Goal: Information Seeking & Learning: Learn about a topic

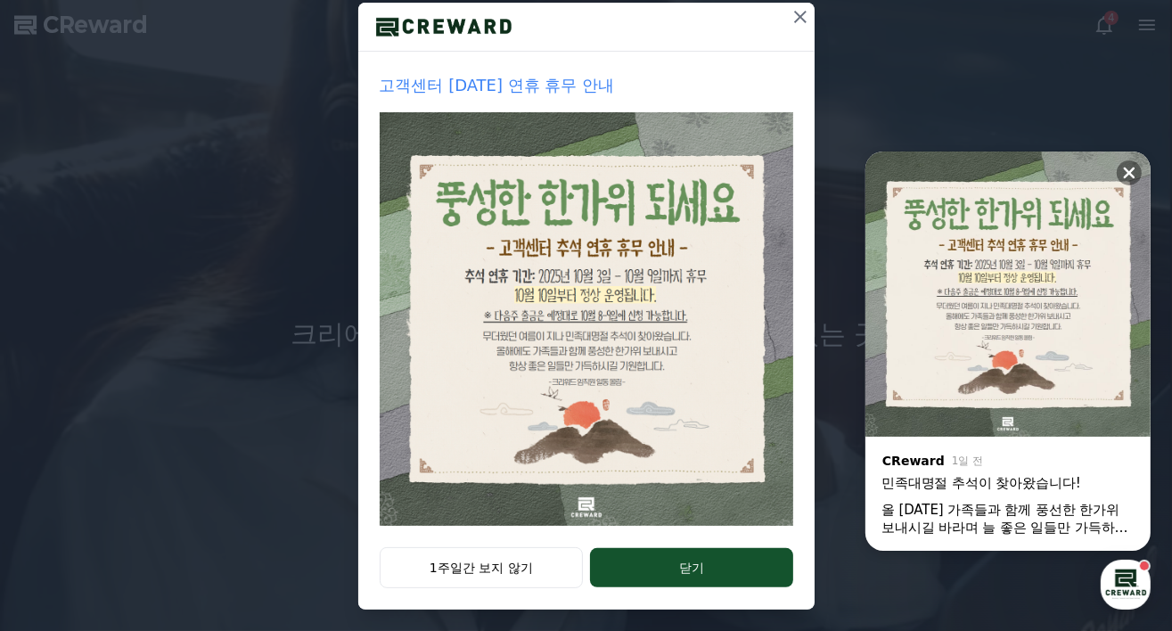
scroll to position [217, 0]
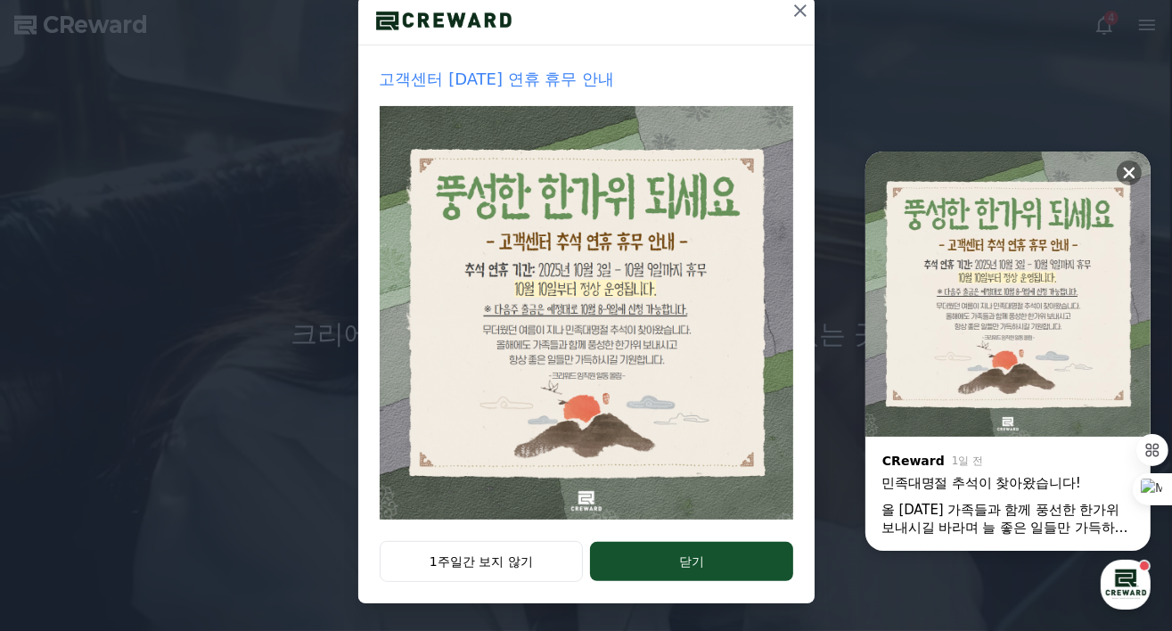
click at [654, 552] on button "닫기" at bounding box center [691, 561] width 202 height 39
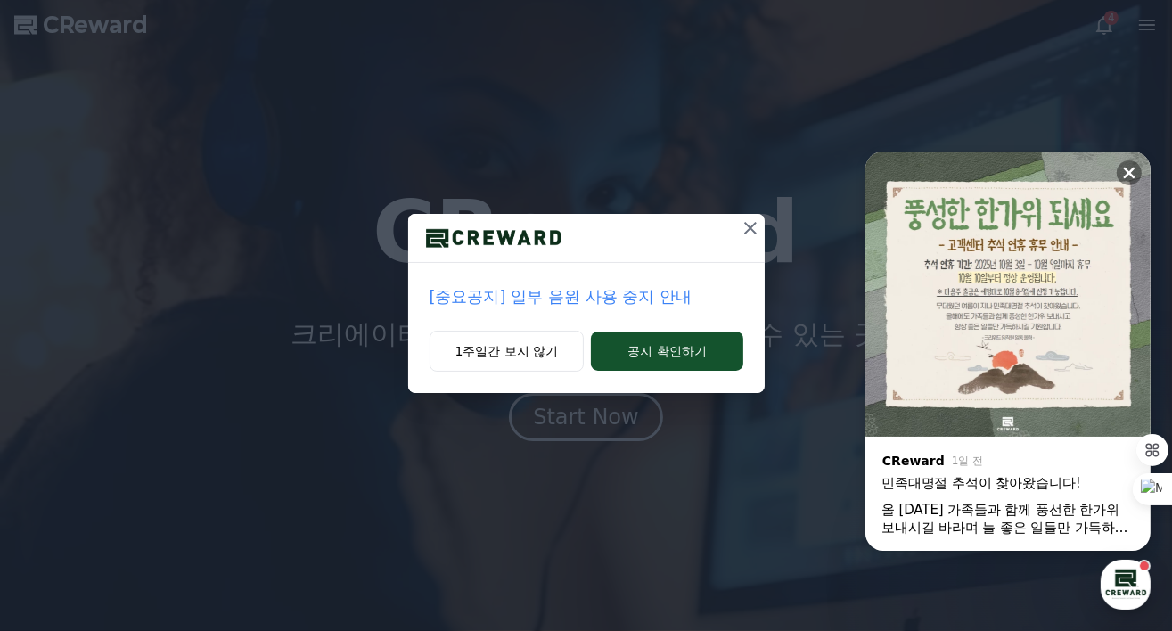
scroll to position [0, 0]
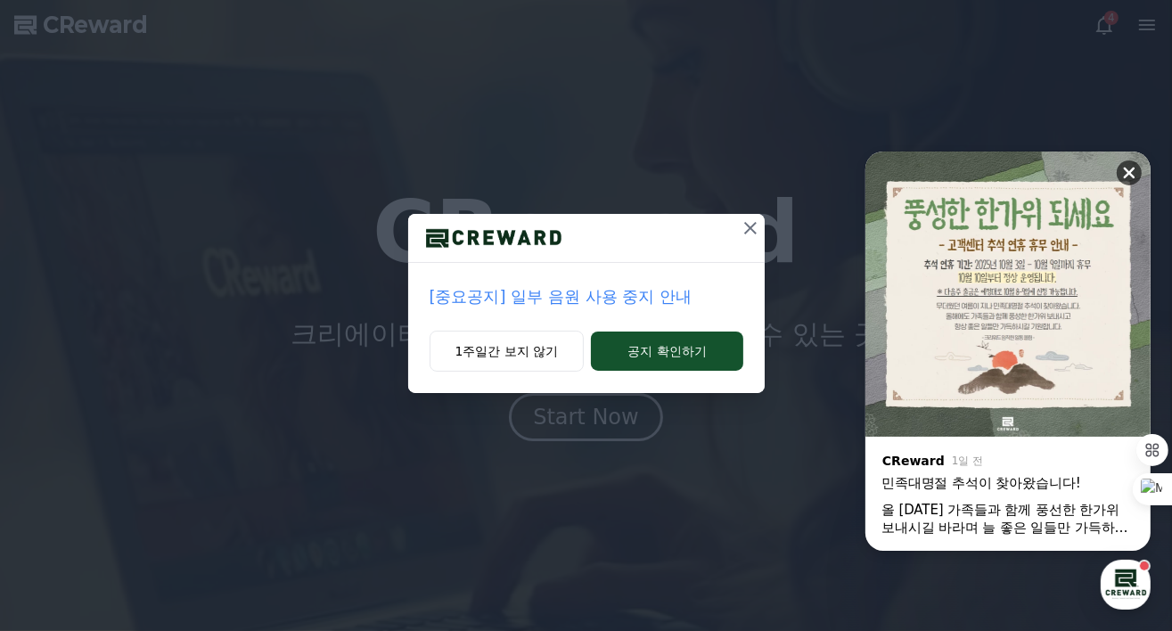
click at [1134, 164] on icon at bounding box center [1129, 173] width 18 height 18
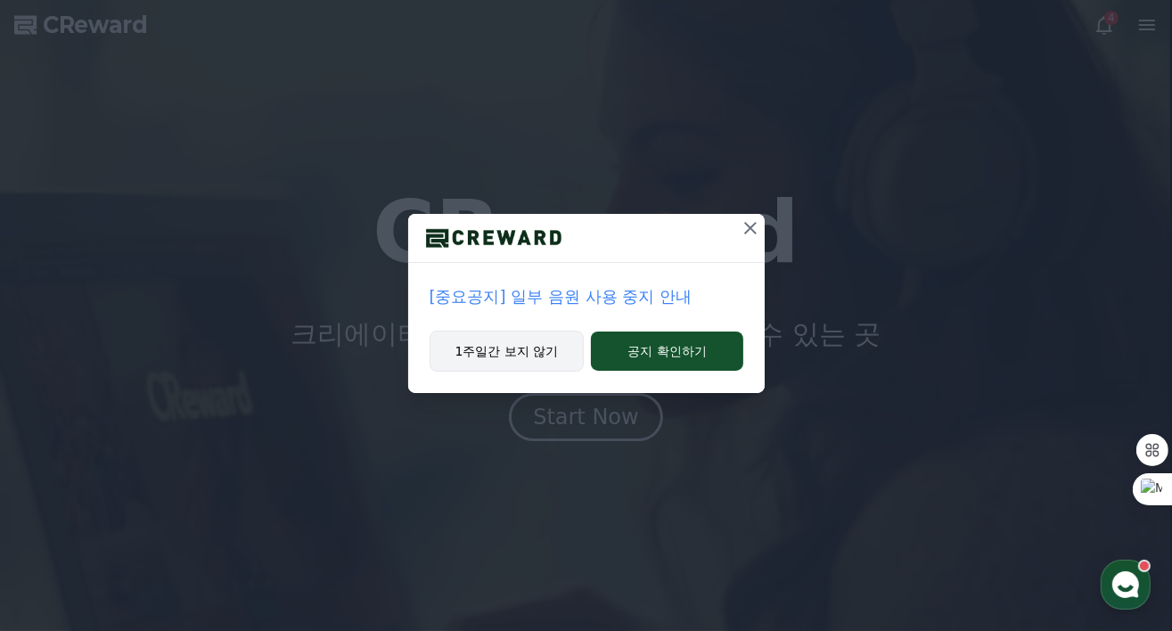
click at [547, 346] on button "1주일간 보지 않기" at bounding box center [506, 351] width 155 height 41
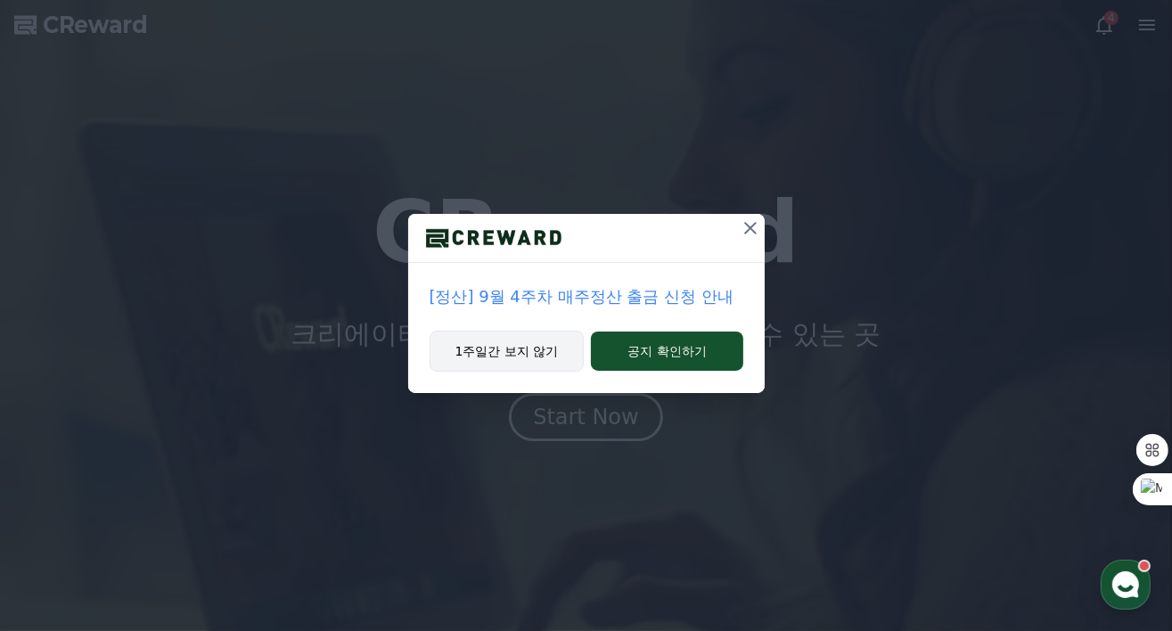
click at [524, 349] on button "1주일간 보지 않기" at bounding box center [506, 351] width 155 height 41
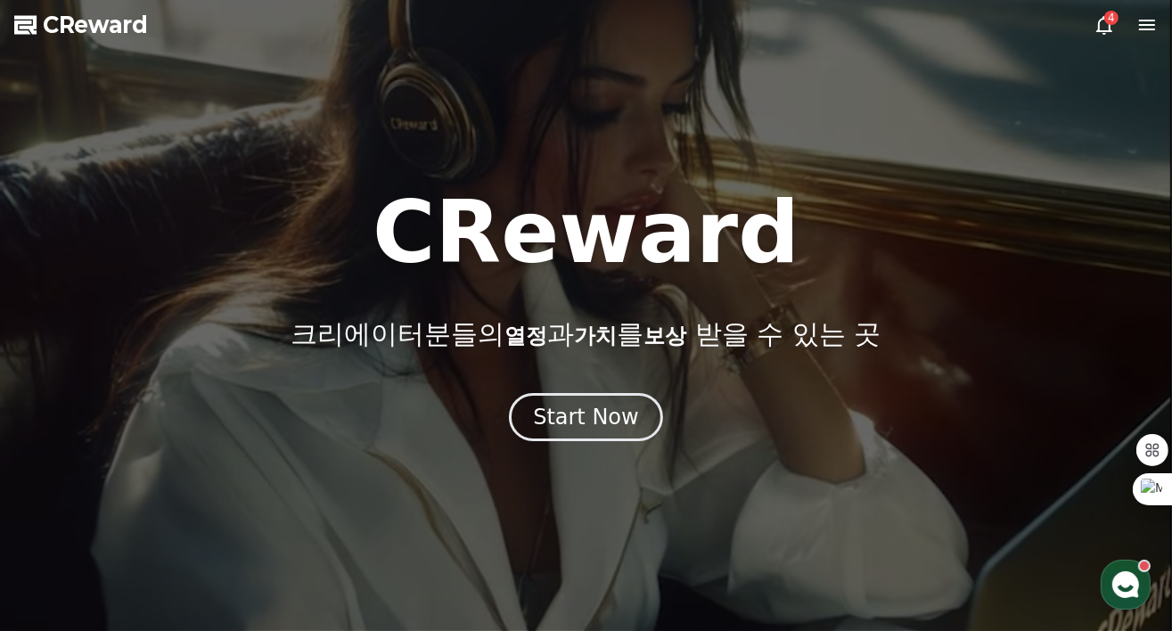
drag, startPoint x: 581, startPoint y: 363, endPoint x: 584, endPoint y: 374, distance: 12.1
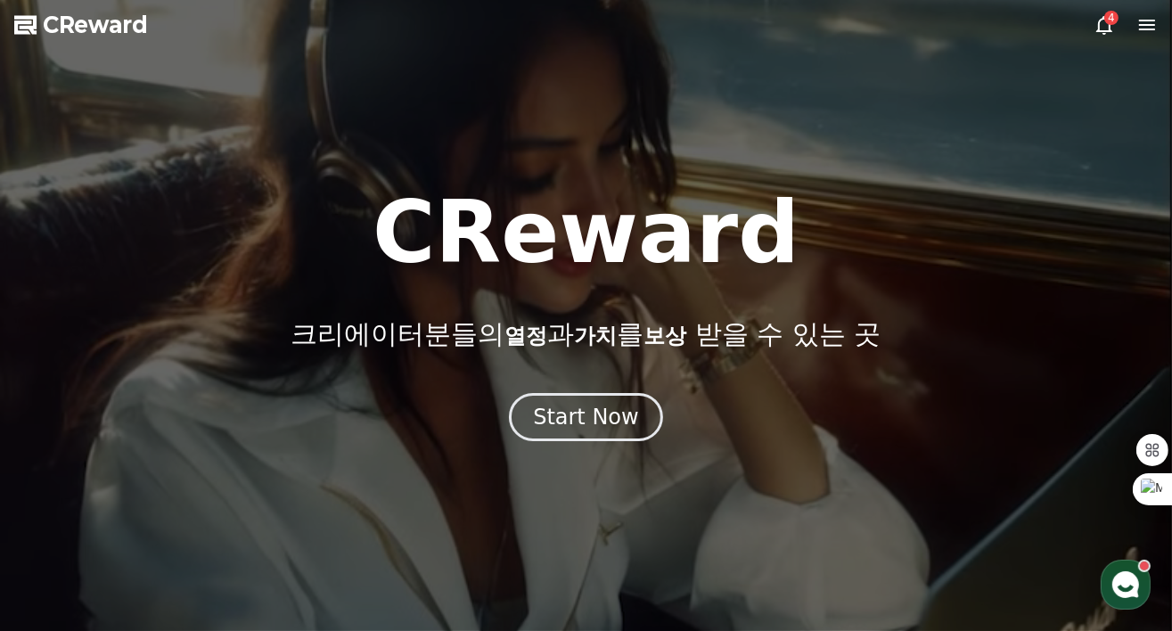
click at [583, 364] on div "CReward 크리에이터분들의 열정 과 가치 를 보상 받을 수 있는 곳 Start Now" at bounding box center [586, 315] width 1172 height 251
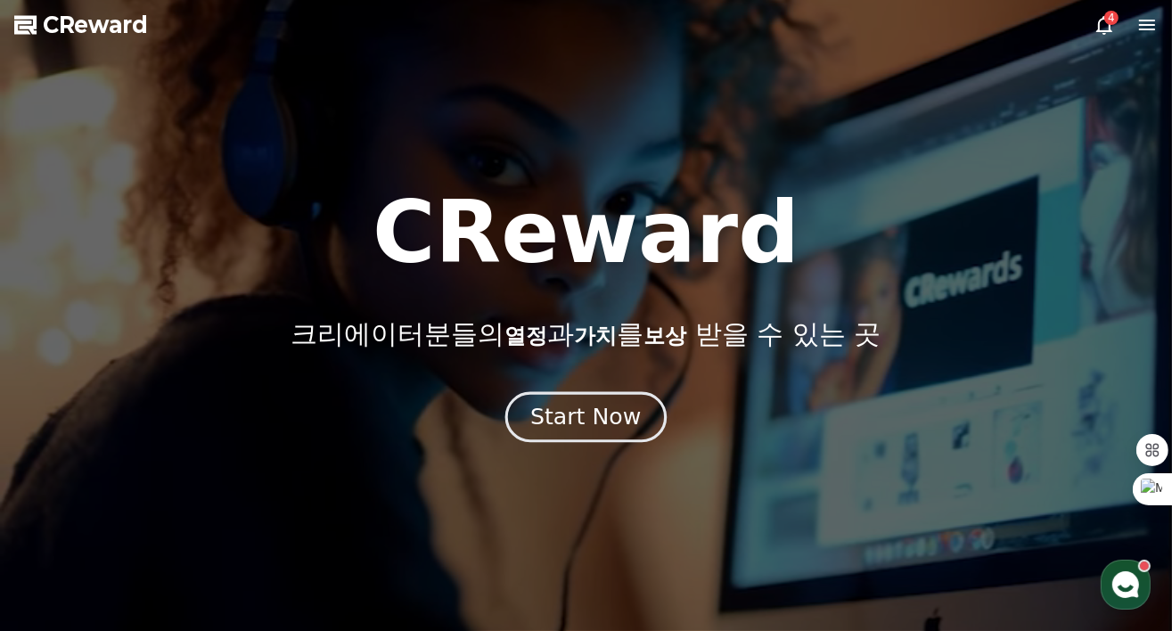
click at [592, 406] on div "Start Now" at bounding box center [585, 417] width 110 height 30
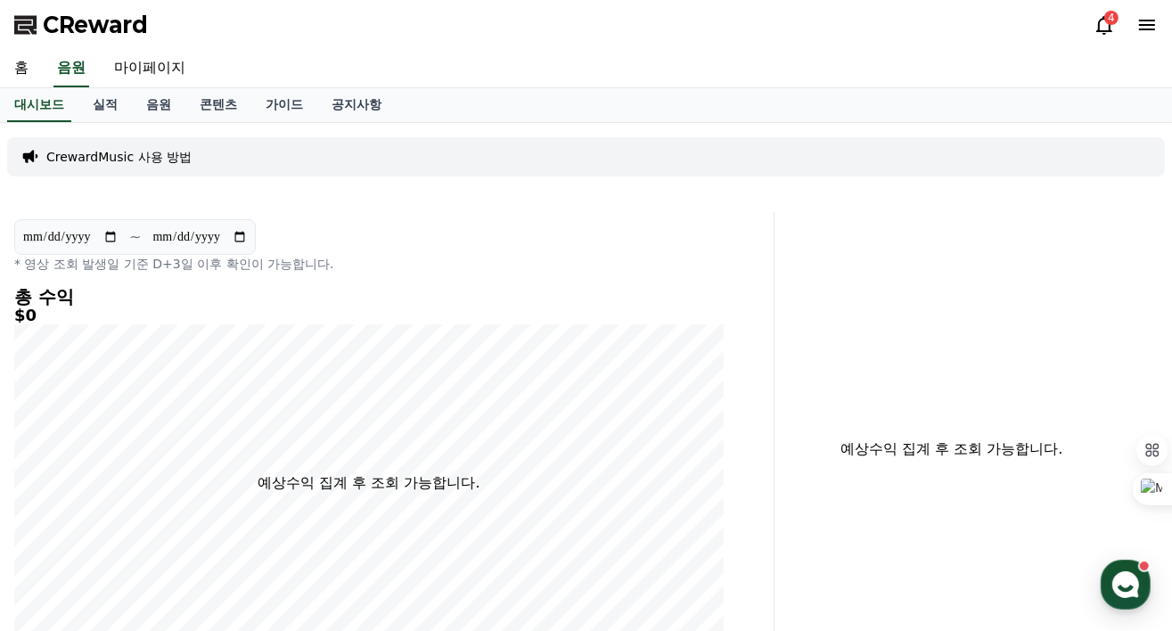
click at [1111, 23] on div "4" at bounding box center [1111, 18] width 14 height 14
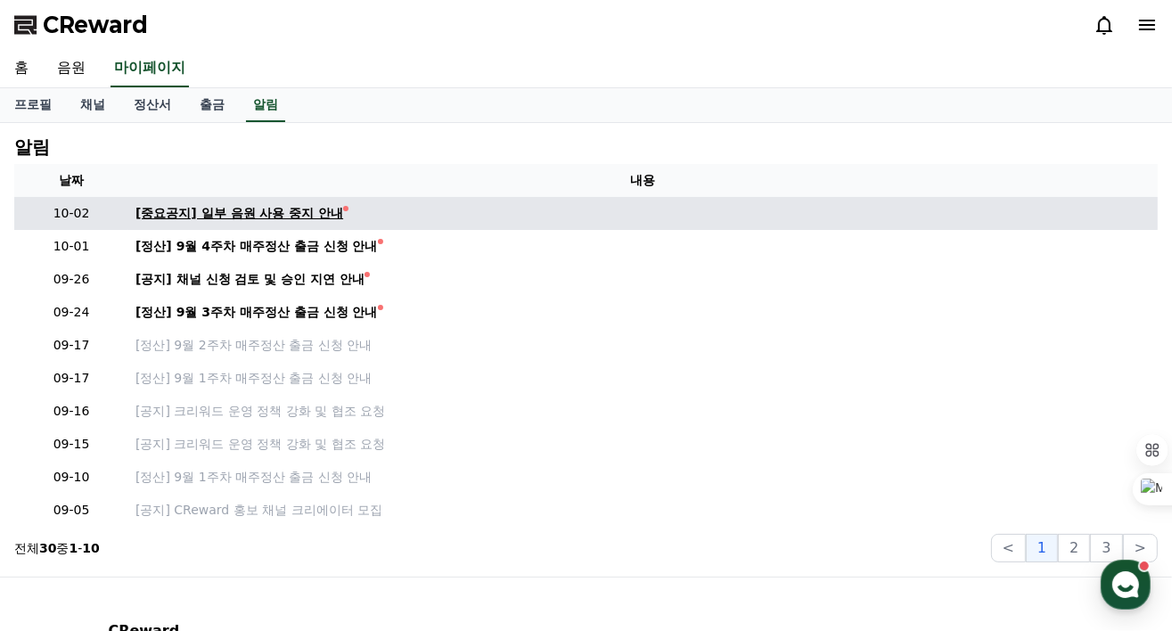
click at [305, 208] on div "[중요공지] 일부 음원 사용 중지 안내" at bounding box center [239, 213] width 208 height 19
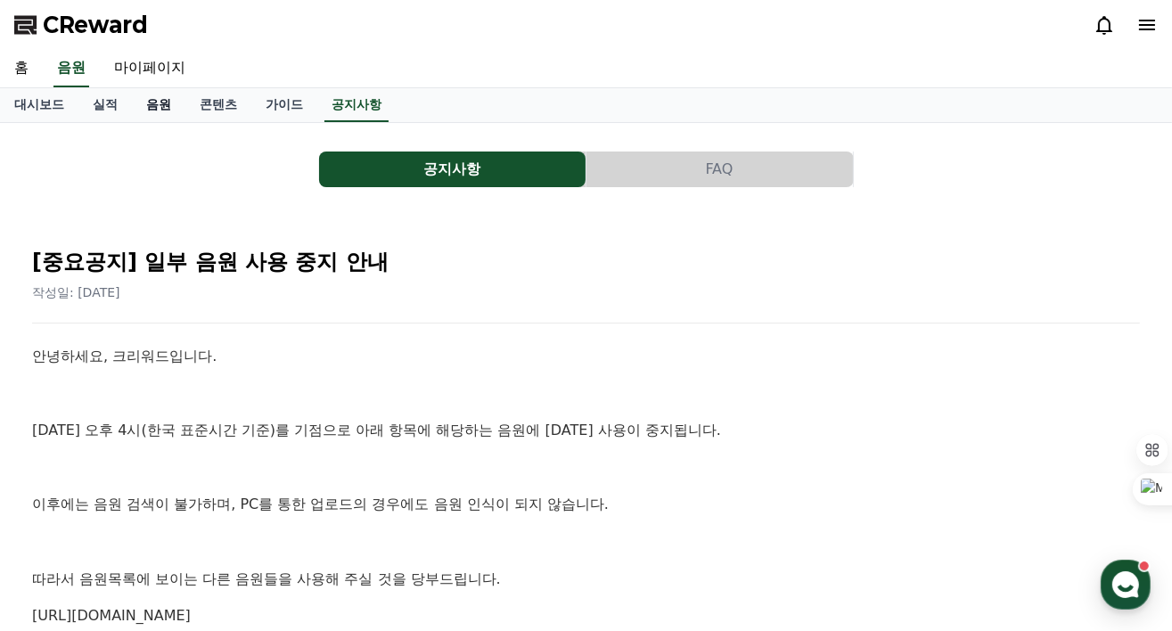
click at [164, 118] on link "음원" at bounding box center [158, 105] width 53 height 34
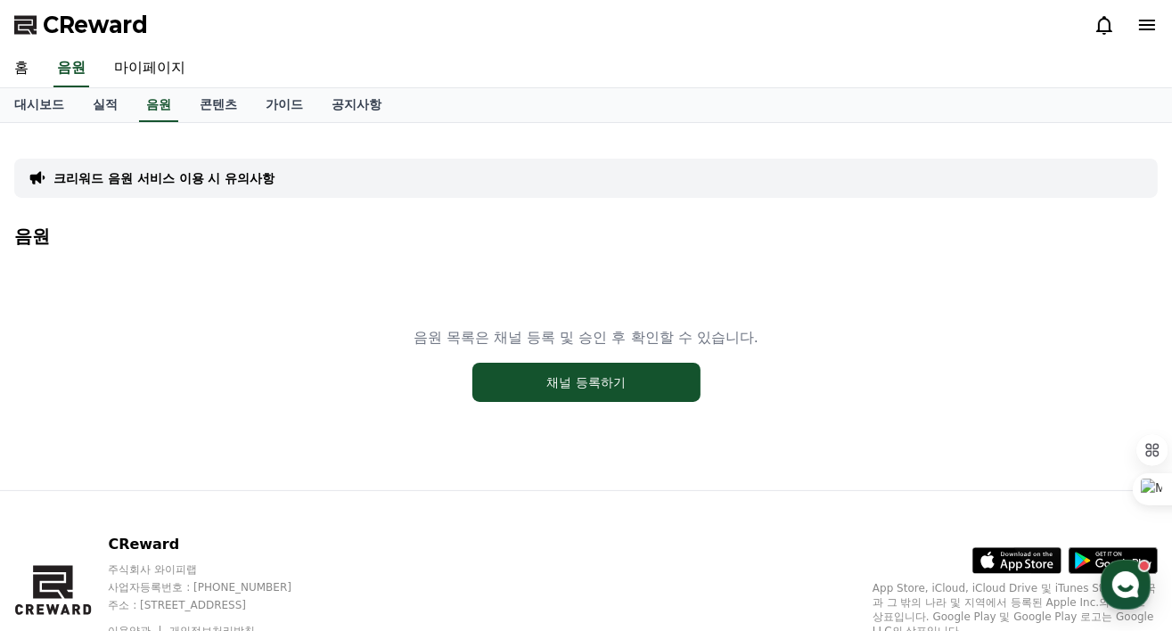
click at [1132, 27] on div at bounding box center [1125, 24] width 64 height 21
click at [1147, 20] on icon at bounding box center [1147, 25] width 16 height 11
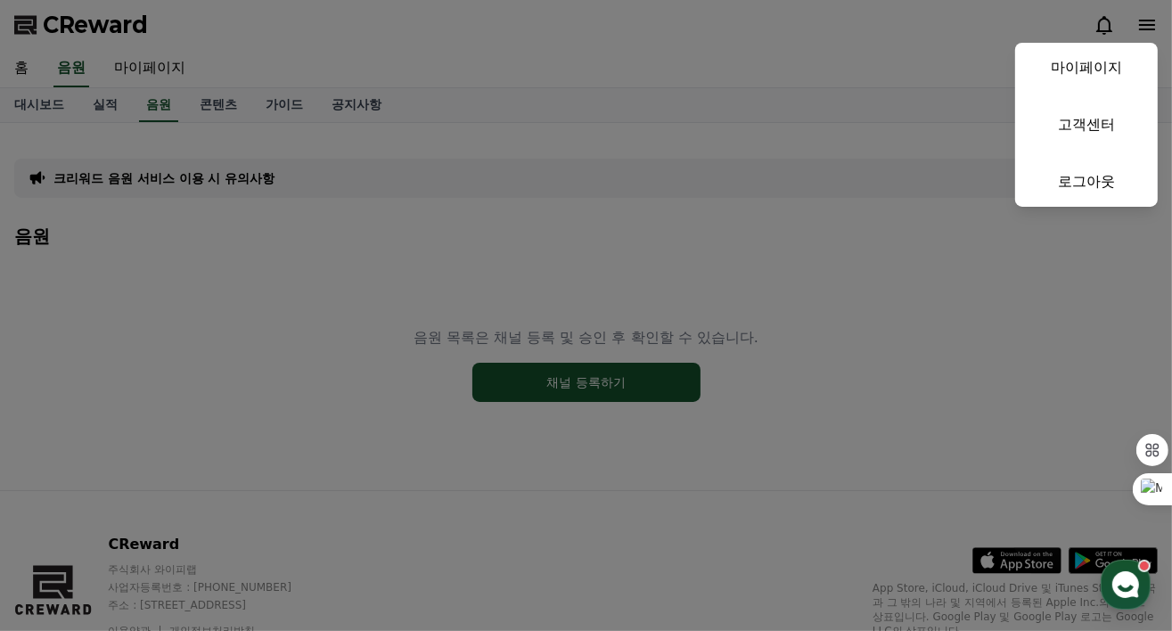
click at [788, 127] on button "close" at bounding box center [586, 315] width 1172 height 631
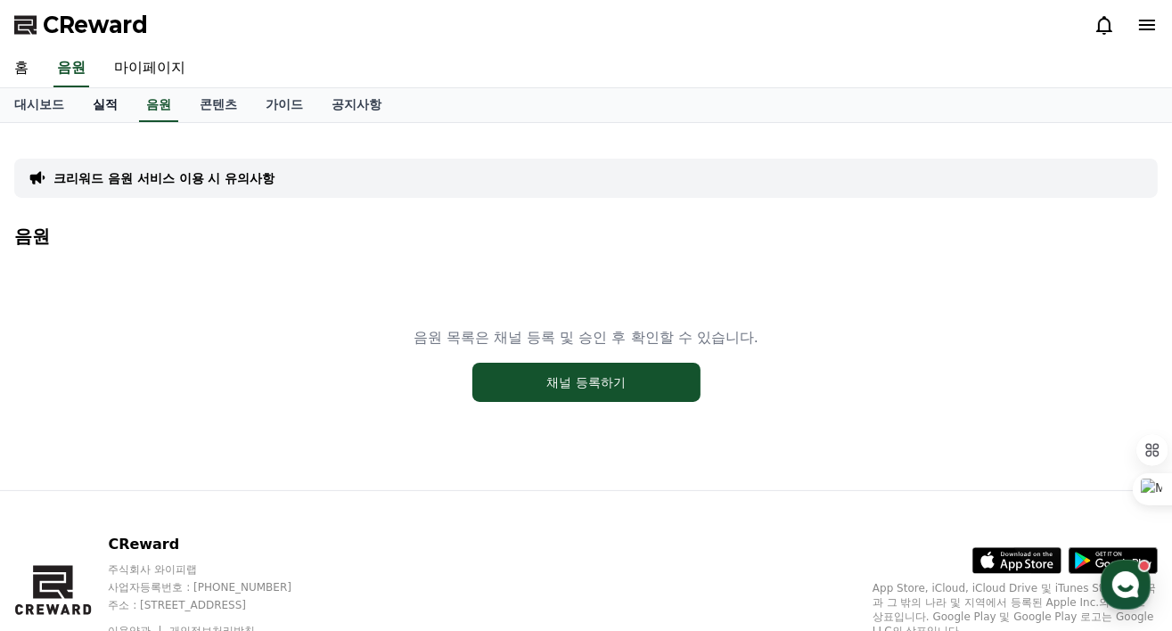
click at [97, 99] on link "실적" at bounding box center [104, 105] width 53 height 34
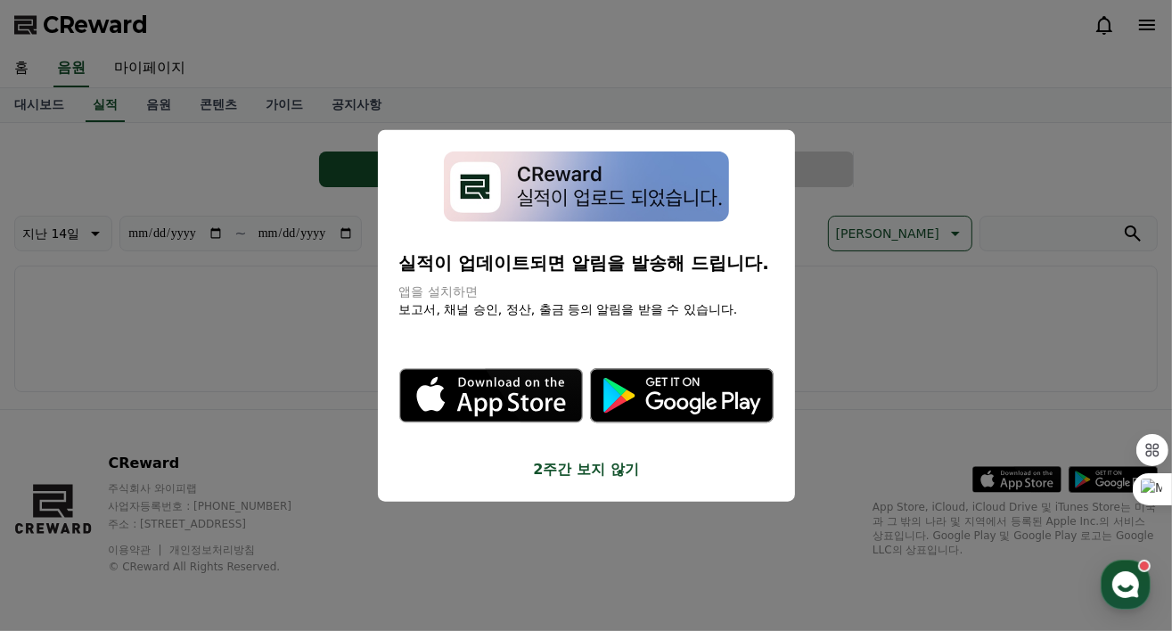
click at [572, 78] on button "close modal" at bounding box center [586, 315] width 1172 height 631
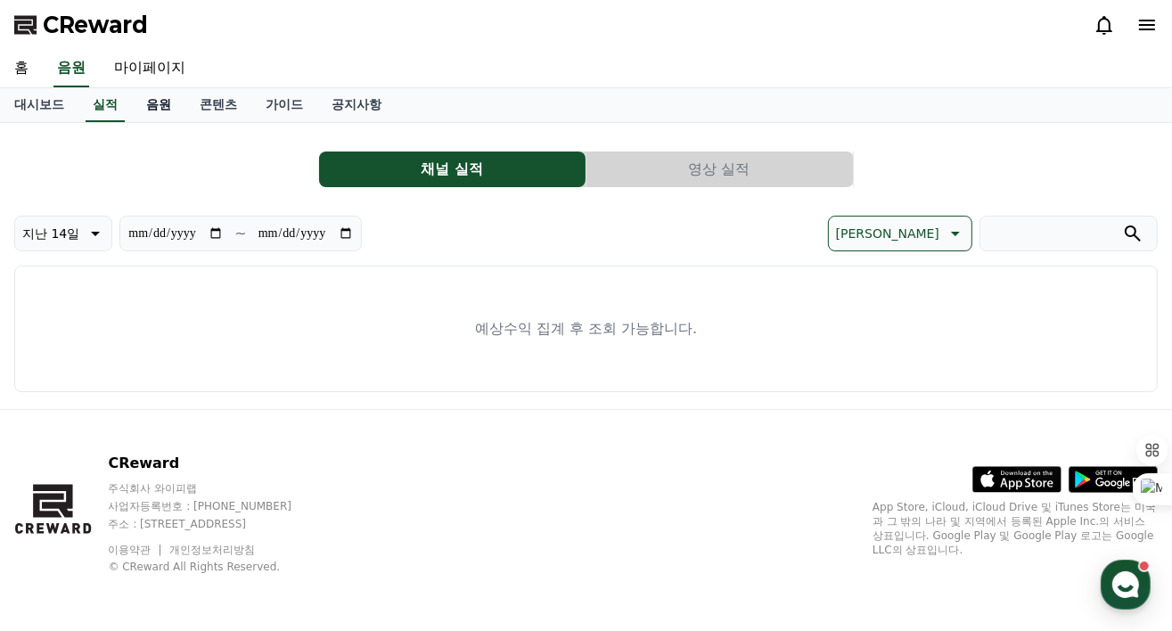
click at [155, 100] on link "음원" at bounding box center [158, 105] width 53 height 34
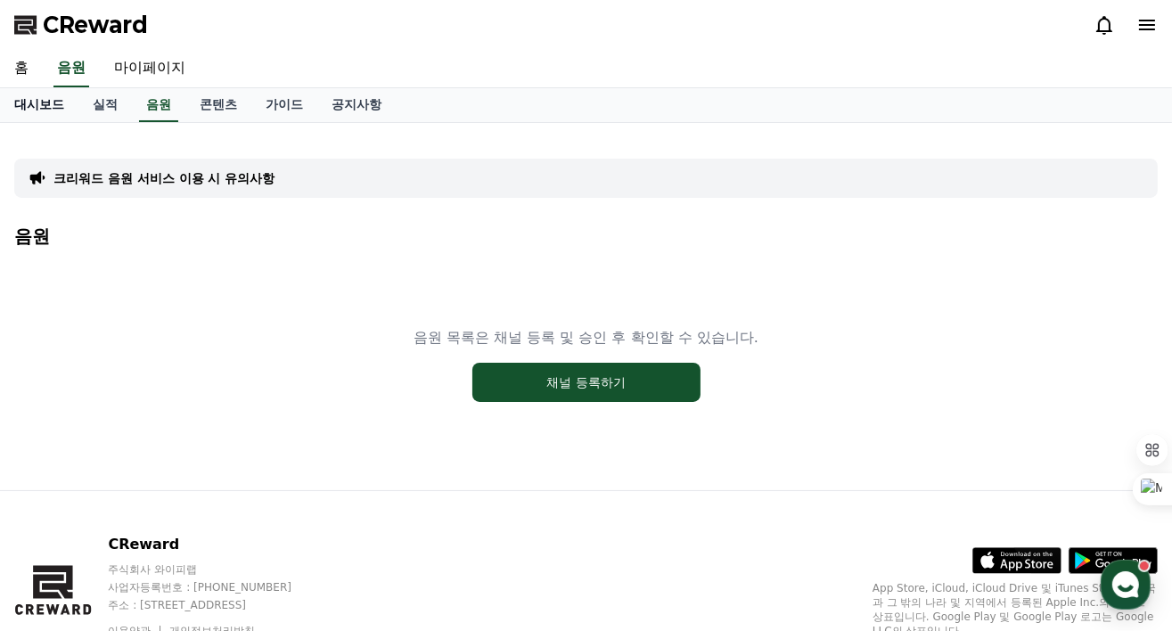
click at [45, 106] on link "대시보드" at bounding box center [39, 105] width 78 height 34
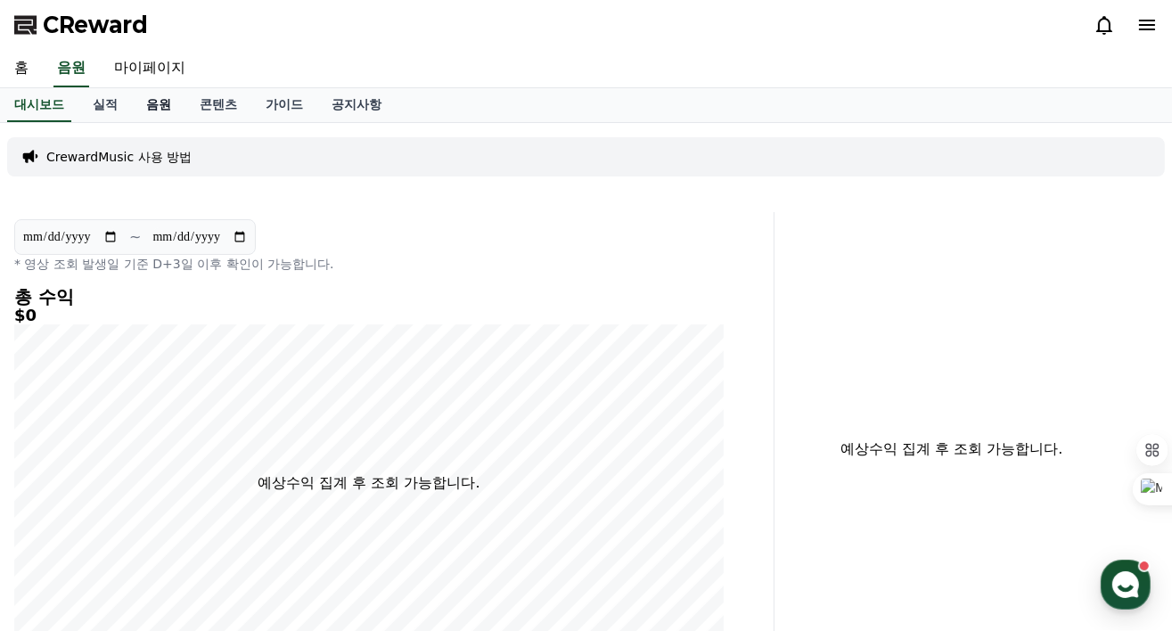
click at [167, 108] on link "음원" at bounding box center [158, 105] width 53 height 34
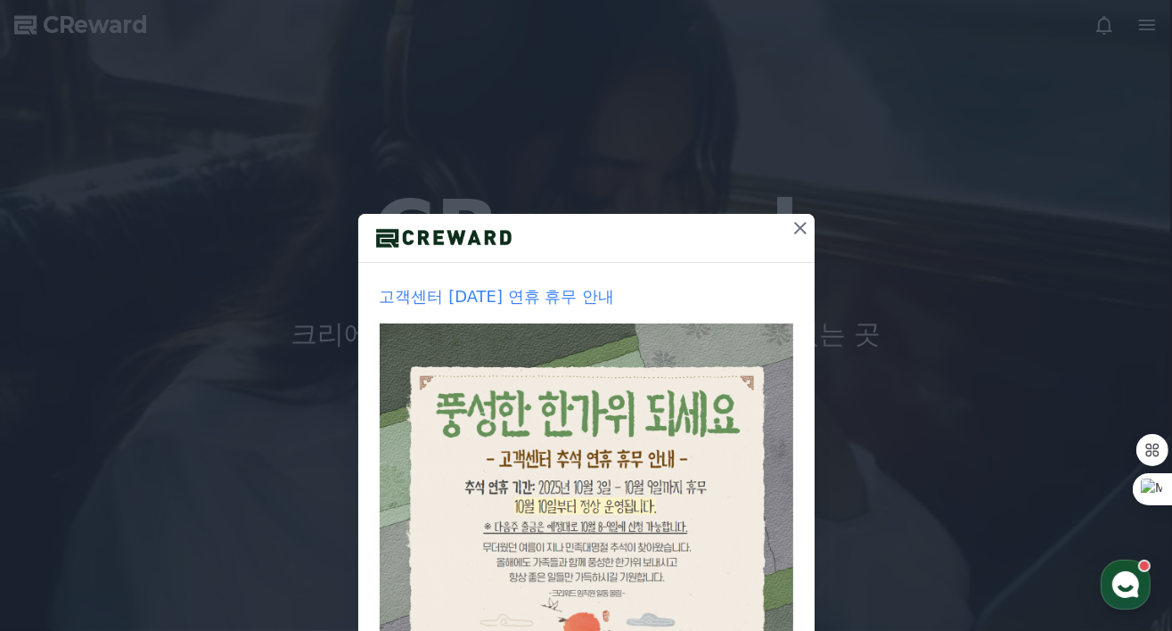
click at [789, 233] on icon at bounding box center [799, 227] width 21 height 21
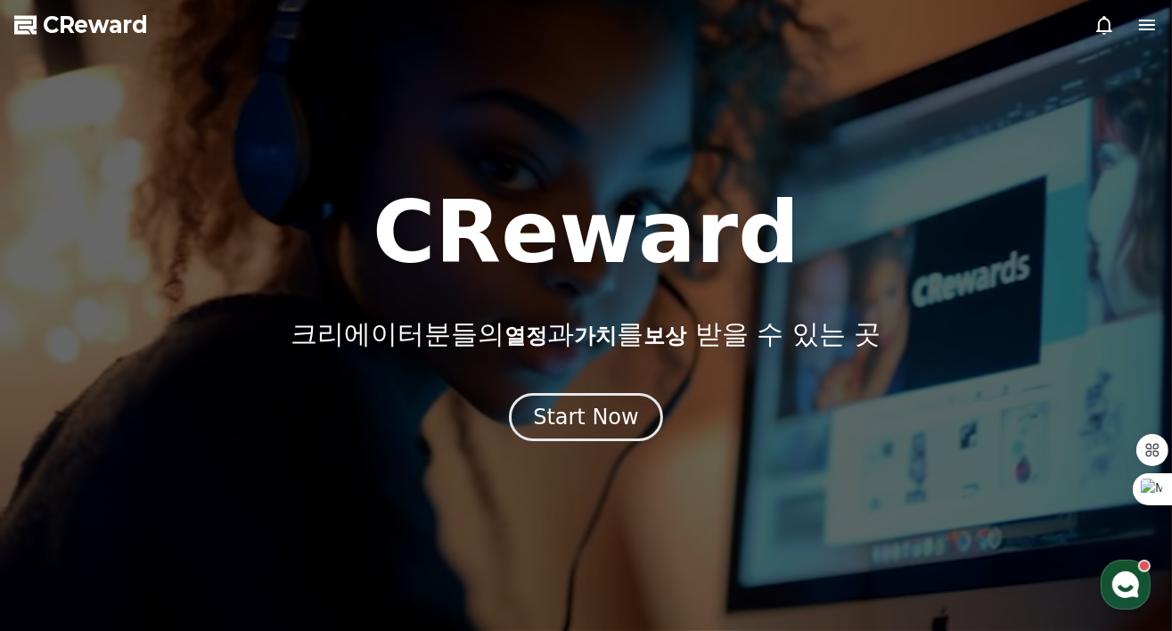
click at [1135, 22] on div at bounding box center [1125, 24] width 64 height 21
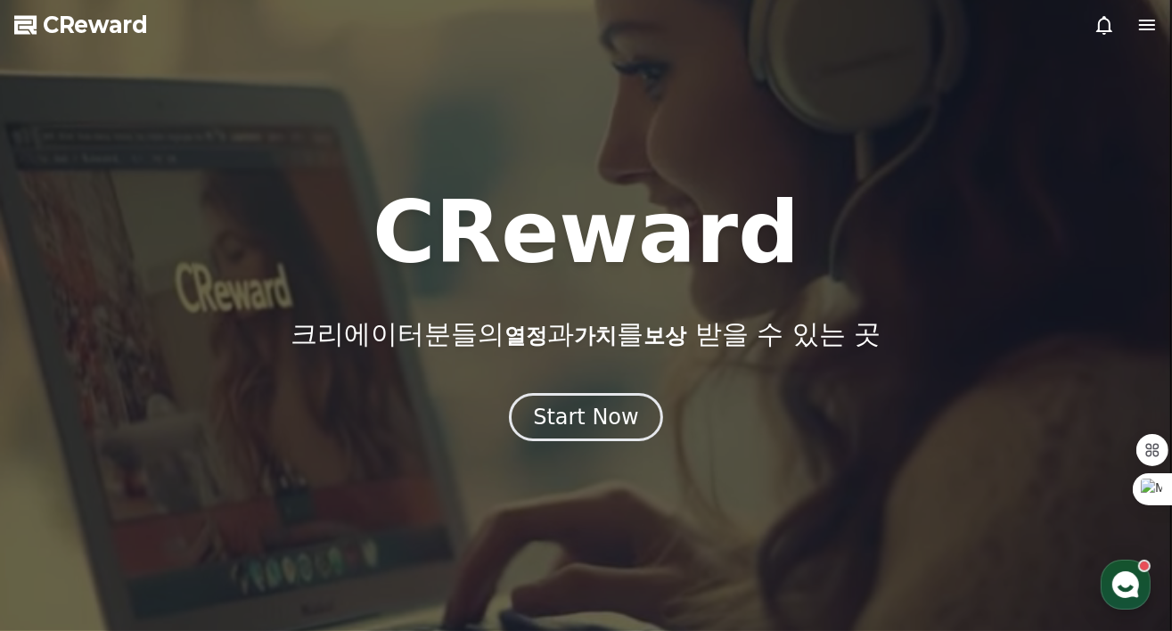
click at [1144, 21] on icon at bounding box center [1146, 24] width 21 height 21
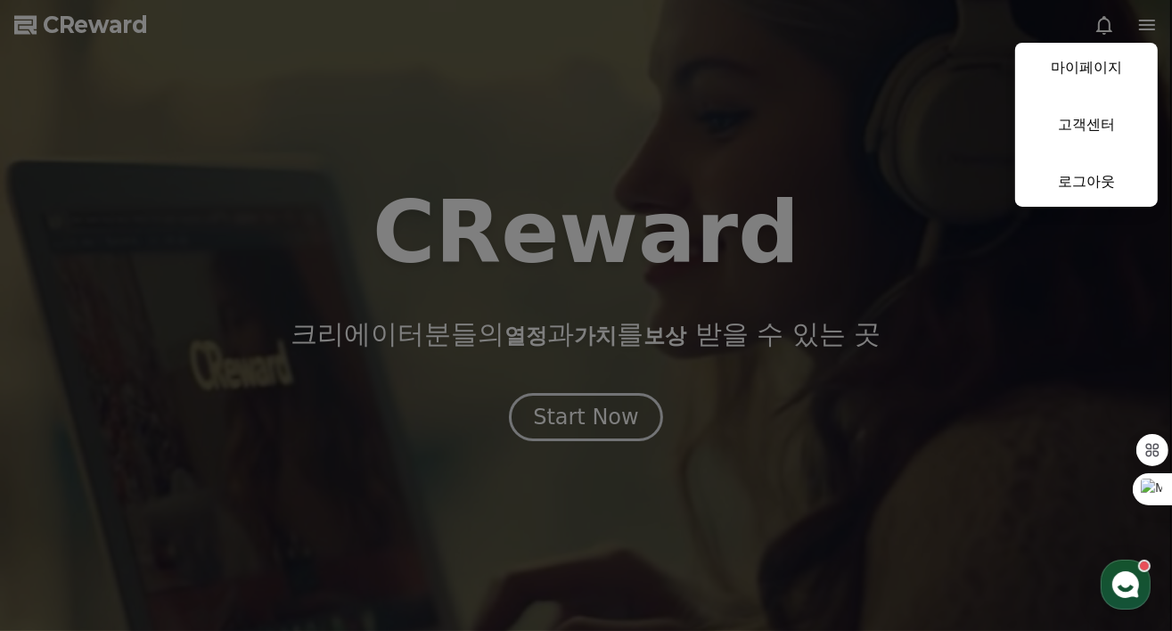
click at [861, 168] on button "close" at bounding box center [586, 315] width 1172 height 631
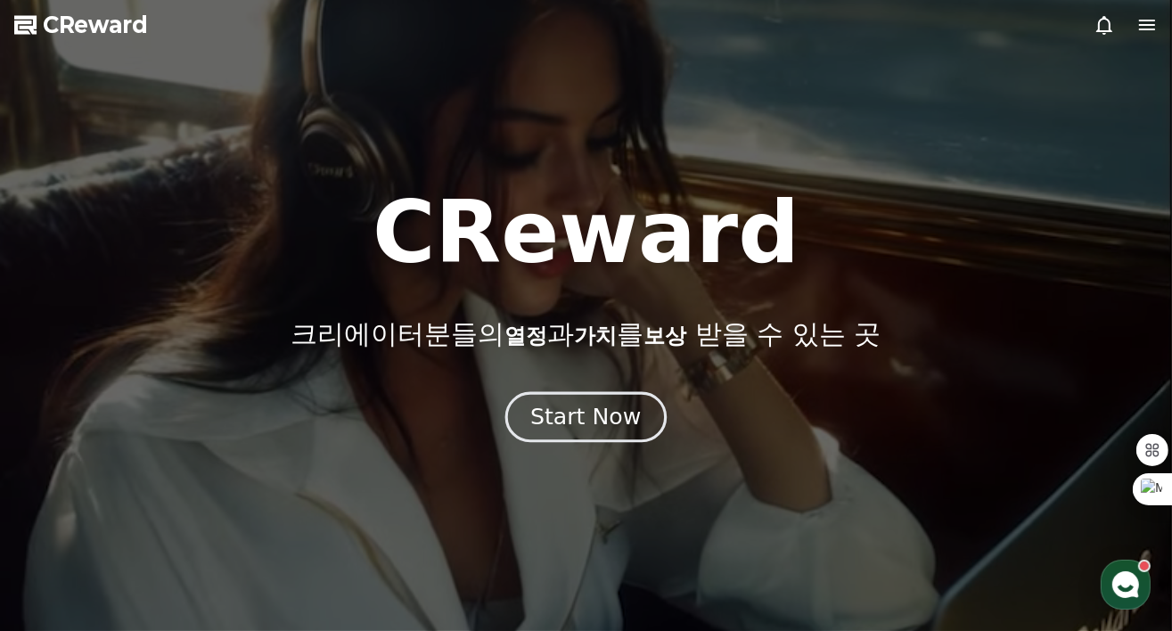
click at [607, 409] on div "Start Now" at bounding box center [585, 417] width 110 height 30
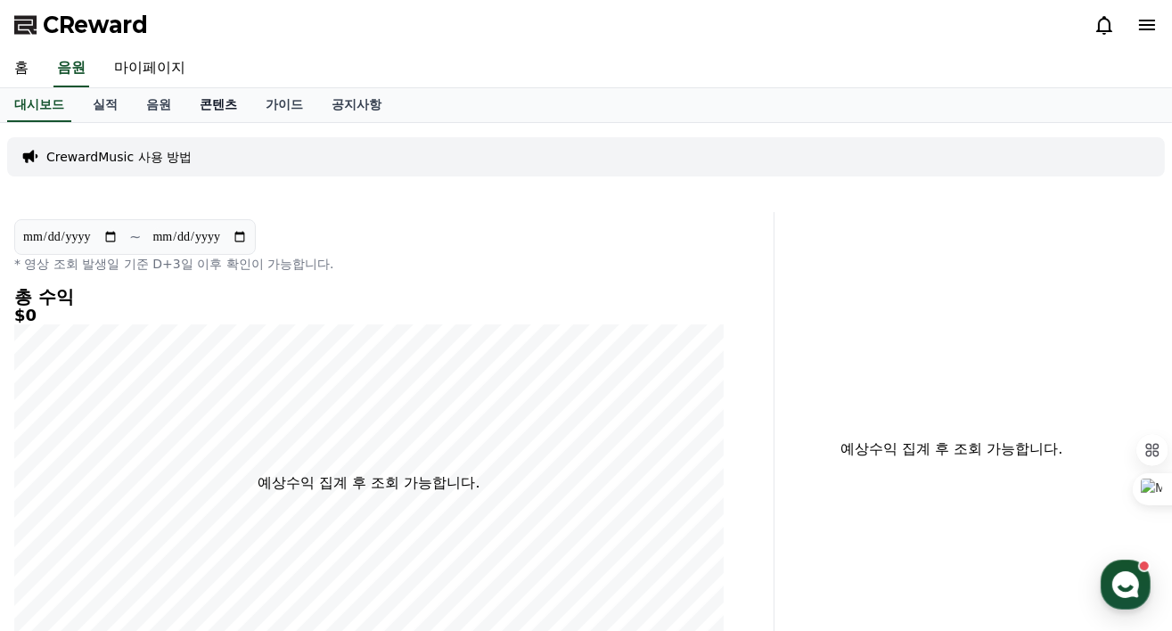
click at [228, 100] on link "콘텐츠" at bounding box center [218, 105] width 66 height 34
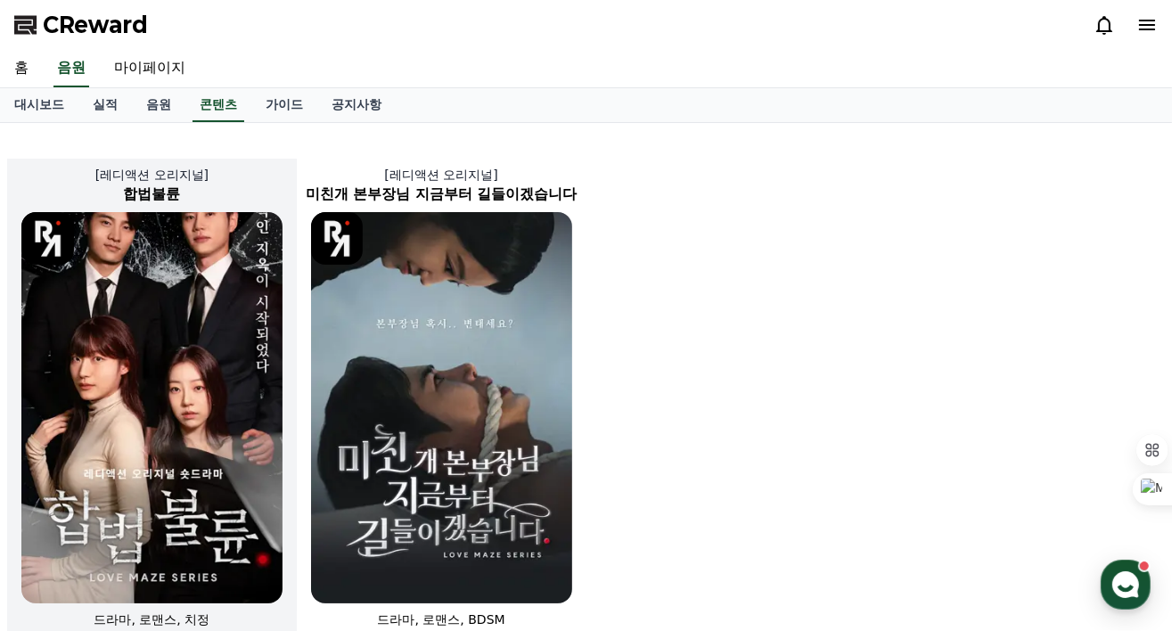
click at [245, 336] on img at bounding box center [151, 407] width 261 height 391
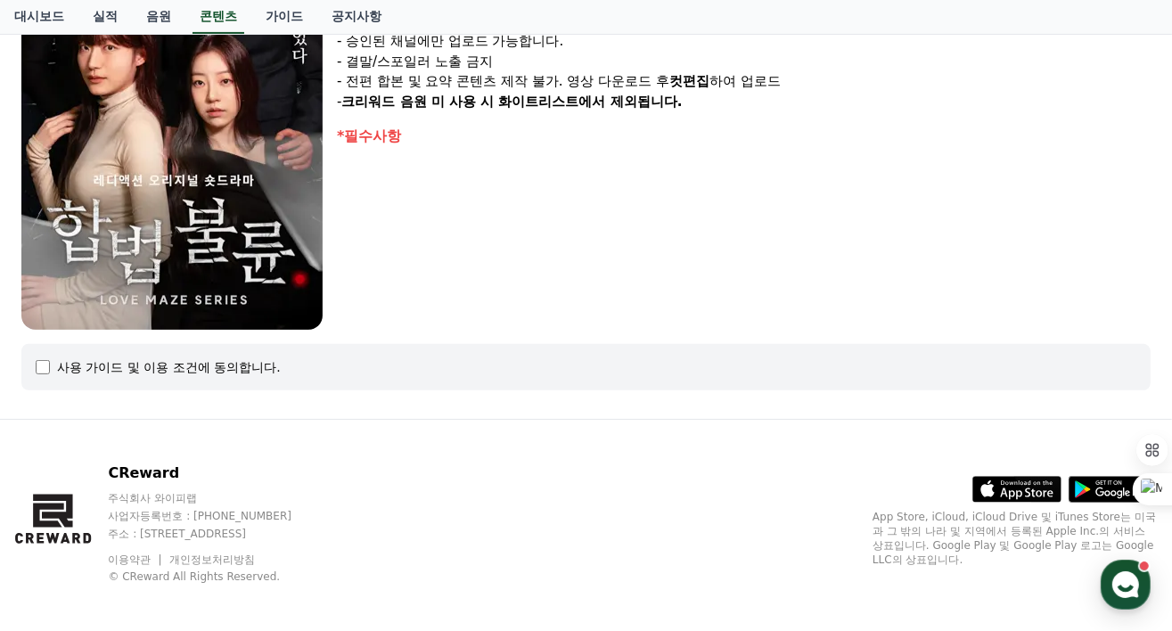
scroll to position [404, 0]
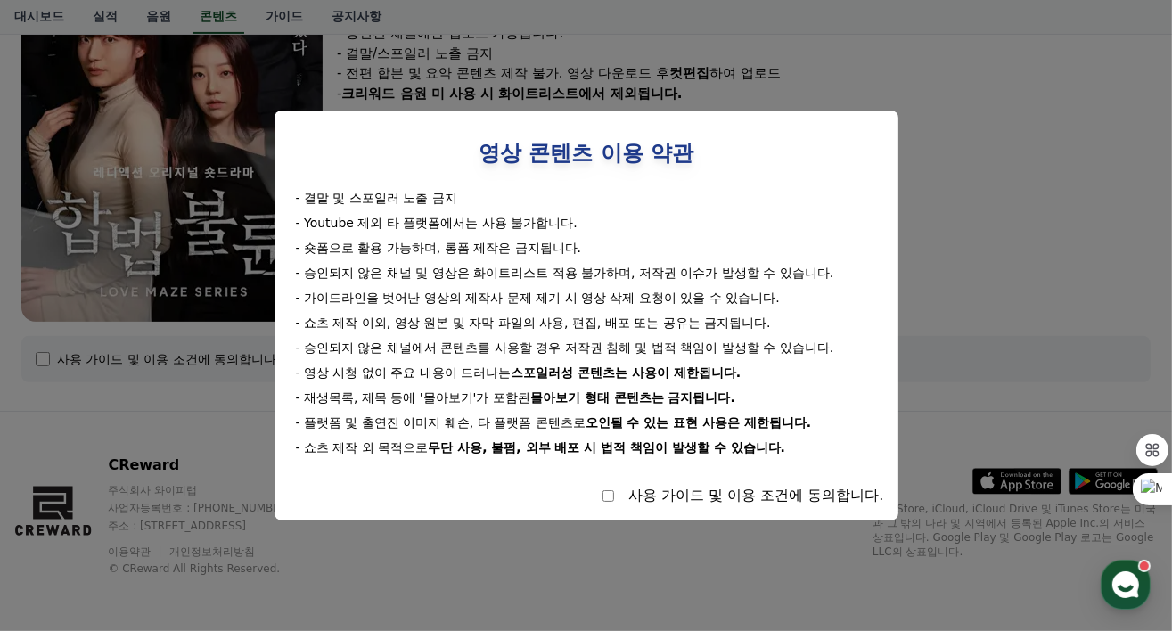
select select
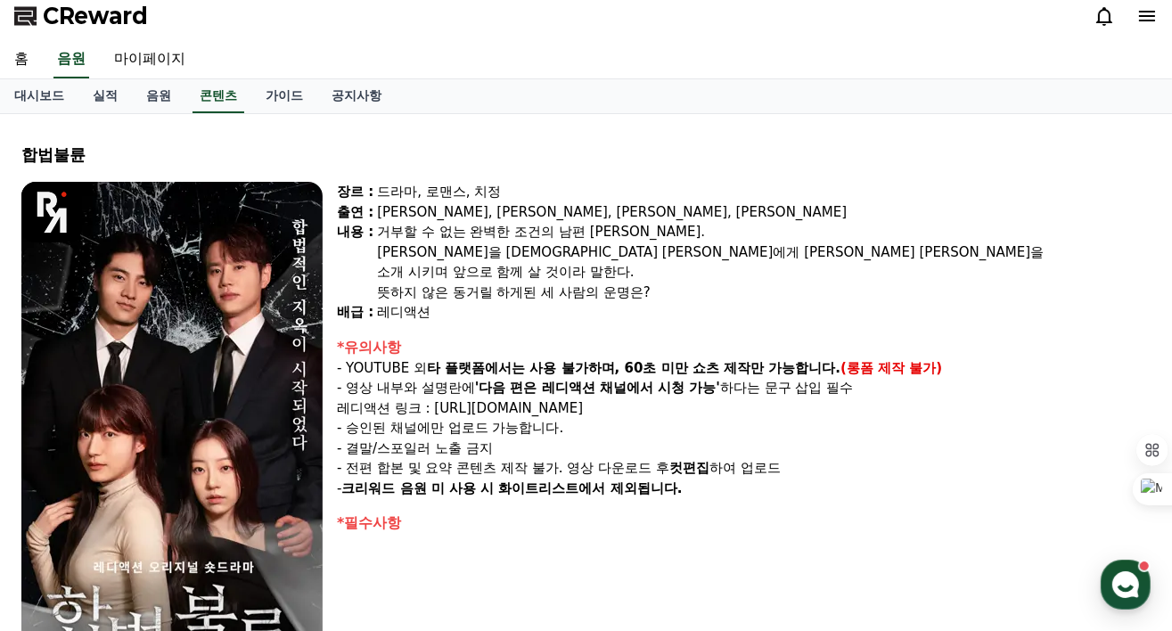
scroll to position [0, 0]
